Goal: Check status: Check status

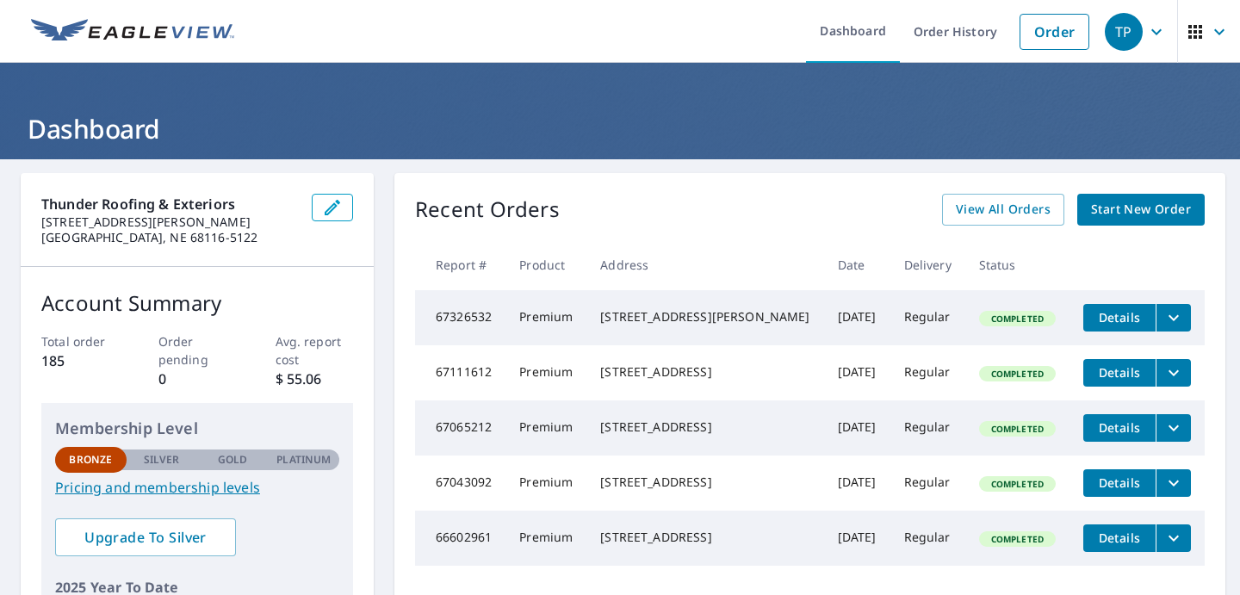
scroll to position [13, 0]
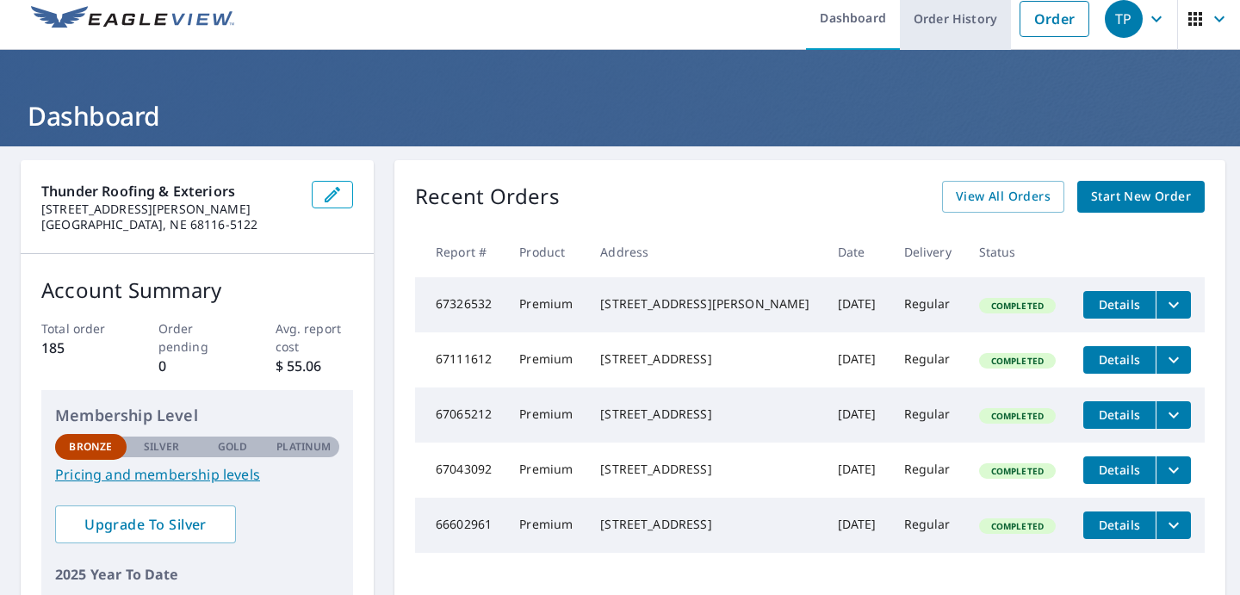
click at [947, 27] on link "Order History" at bounding box center [955, 18] width 111 height 63
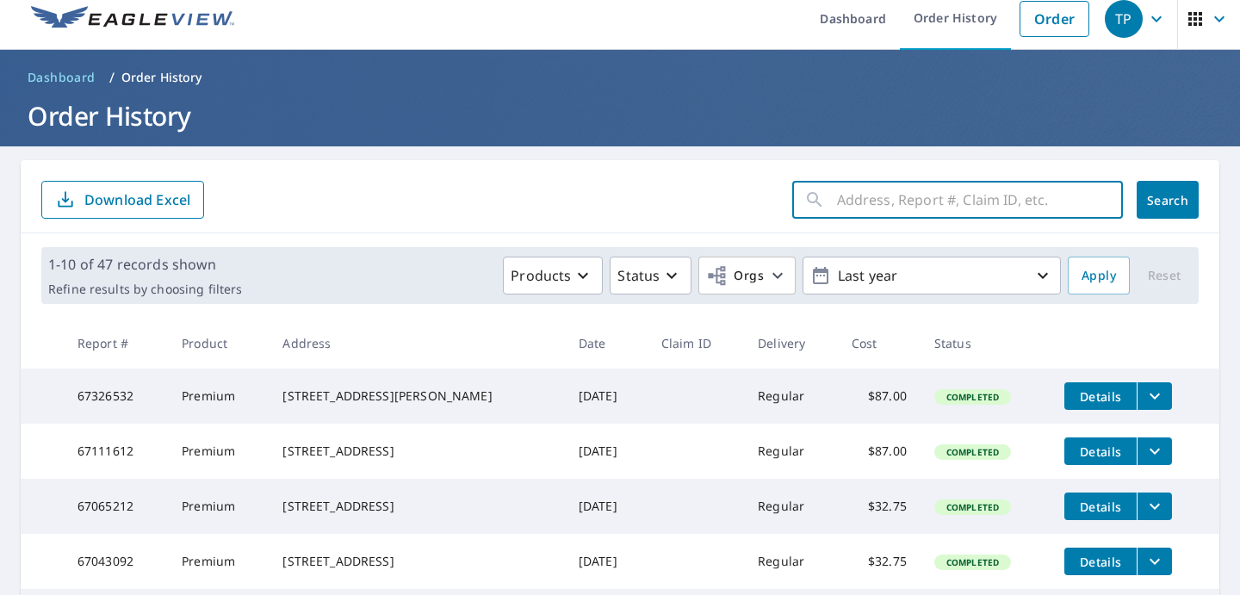
click at [938, 196] on input "text" at bounding box center [980, 200] width 286 height 48
paste input "[STREET_ADDRESS]"
type input "[STREET_ADDRESS]"
click button "Search" at bounding box center [1168, 200] width 62 height 38
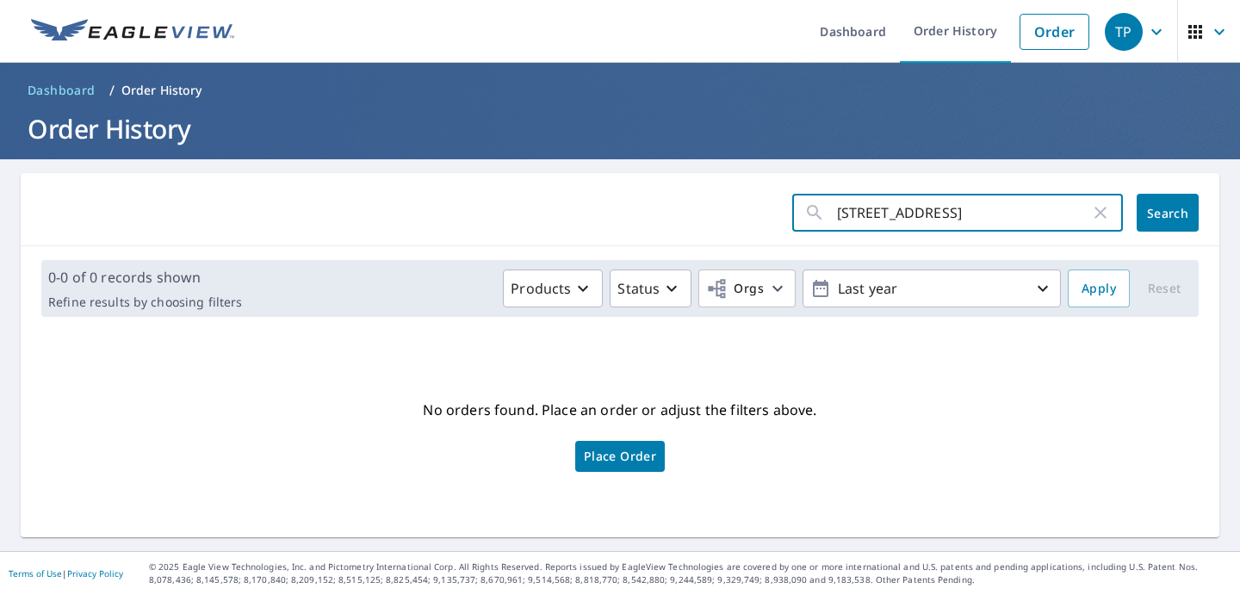
click at [1006, 209] on input "[STREET_ADDRESS]" at bounding box center [963, 213] width 253 height 48
type input "14220"
click button "Search" at bounding box center [1168, 213] width 62 height 38
